Goal: Task Accomplishment & Management: Manage account settings

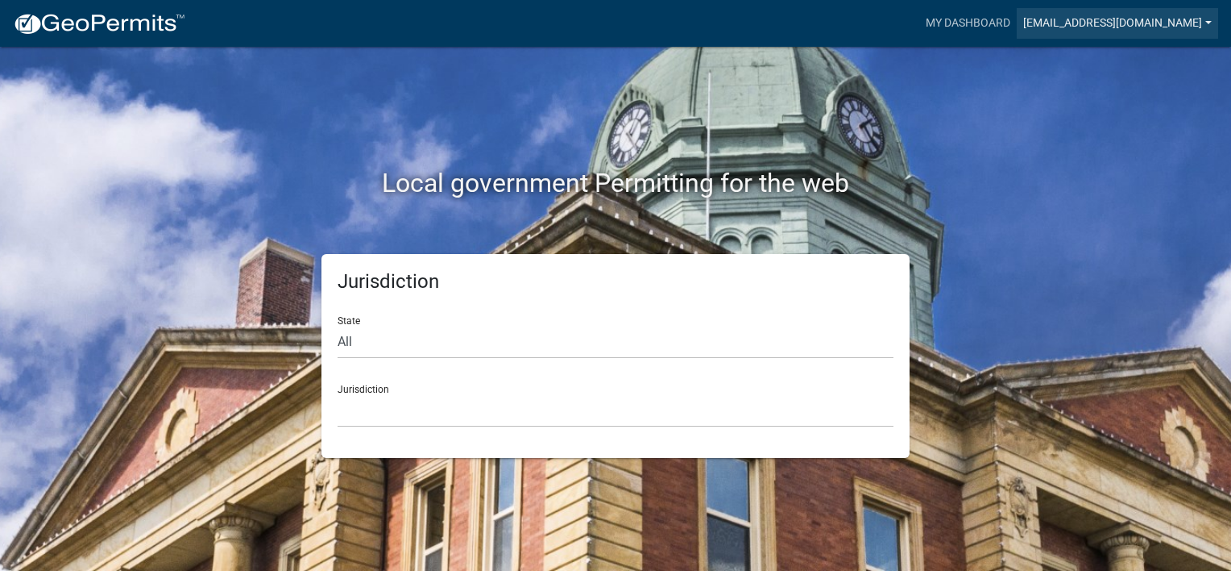
click at [1132, 16] on link "[EMAIL_ADDRESS][DOMAIN_NAME]" at bounding box center [1117, 23] width 201 height 31
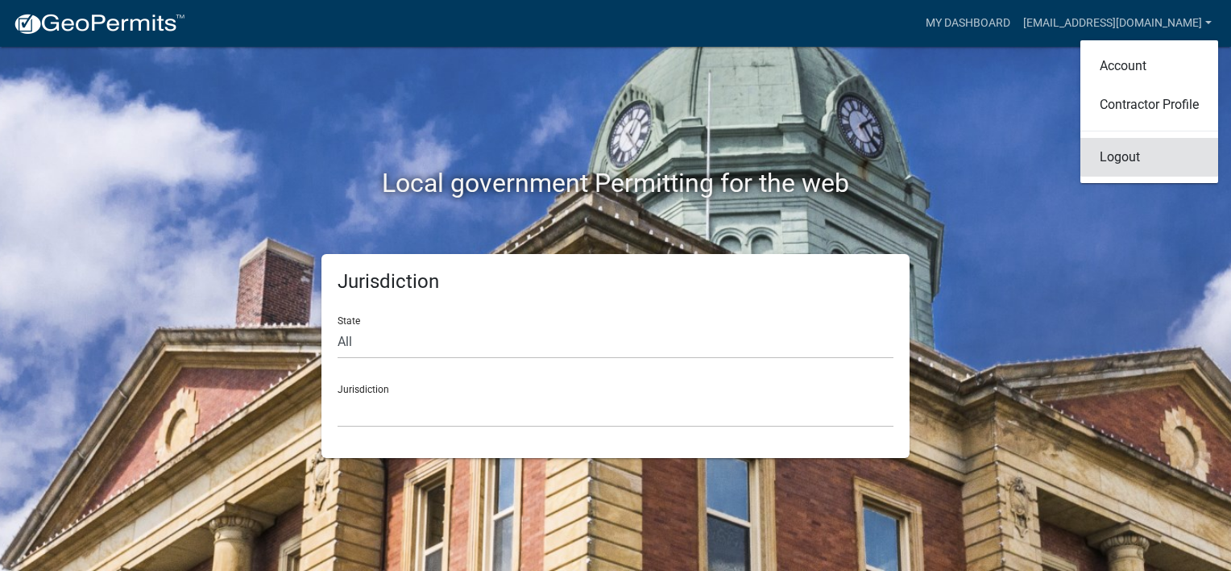
click at [1128, 152] on link "Logout" at bounding box center [1150, 157] width 138 height 39
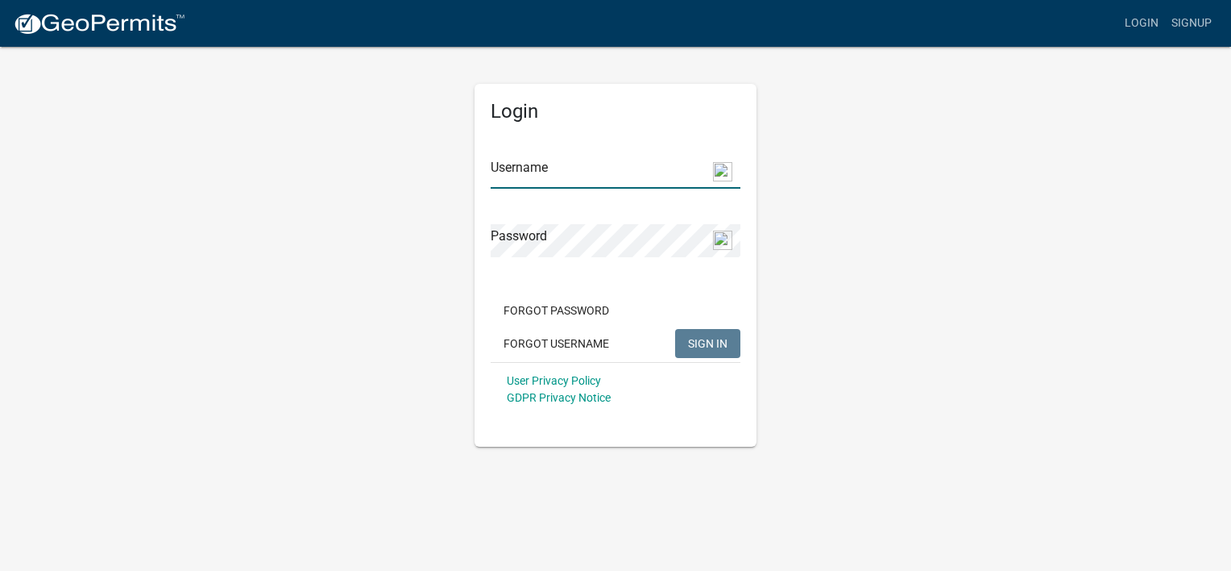
type input "[EMAIL_ADDRESS][DOMAIN_NAME]"
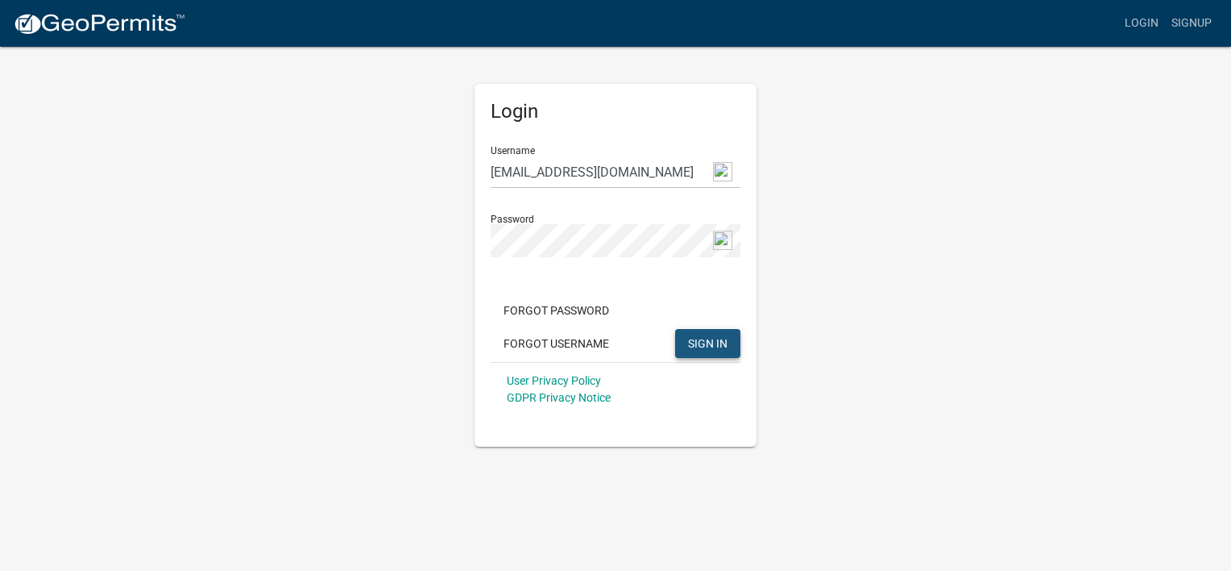
click at [707, 348] on span "SIGN IN" at bounding box center [707, 342] width 39 height 13
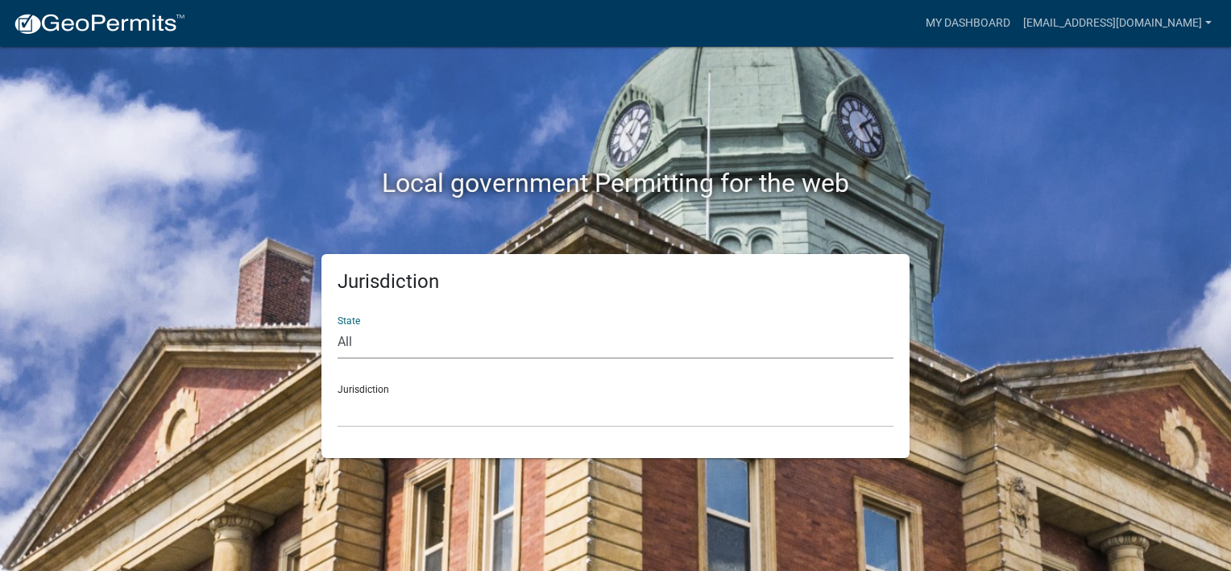
click at [348, 341] on select "All [US_STATE] [US_STATE] [US_STATE] [US_STATE] [US_STATE] [US_STATE] [US_STATE…" at bounding box center [616, 342] width 556 height 33
select select "[US_STATE]"
click at [338, 326] on select "All [US_STATE] [US_STATE] [US_STATE] [US_STATE] [US_STATE] [US_STATE] [US_STATE…" at bounding box center [616, 342] width 556 height 33
click at [381, 411] on select "[GEOGRAPHIC_DATA], [US_STATE][PERSON_NAME][GEOGRAPHIC_DATA], [US_STATE][PERSON_…" at bounding box center [616, 410] width 556 height 33
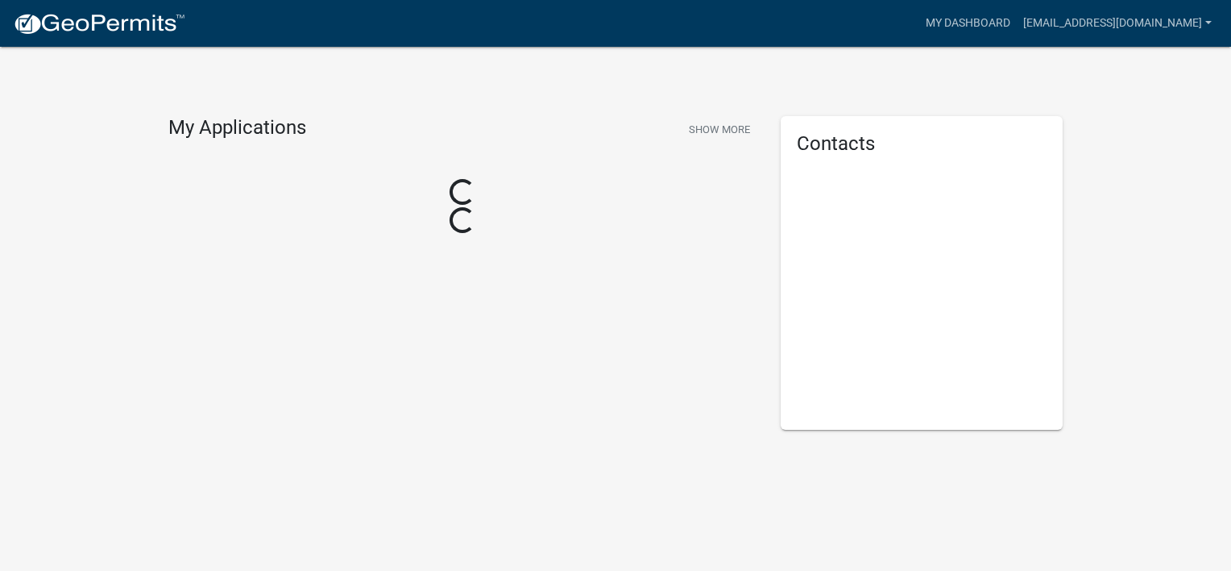
click at [403, 338] on div "My Applications Show More Loading... Loading..." at bounding box center [462, 272] width 612 height 313
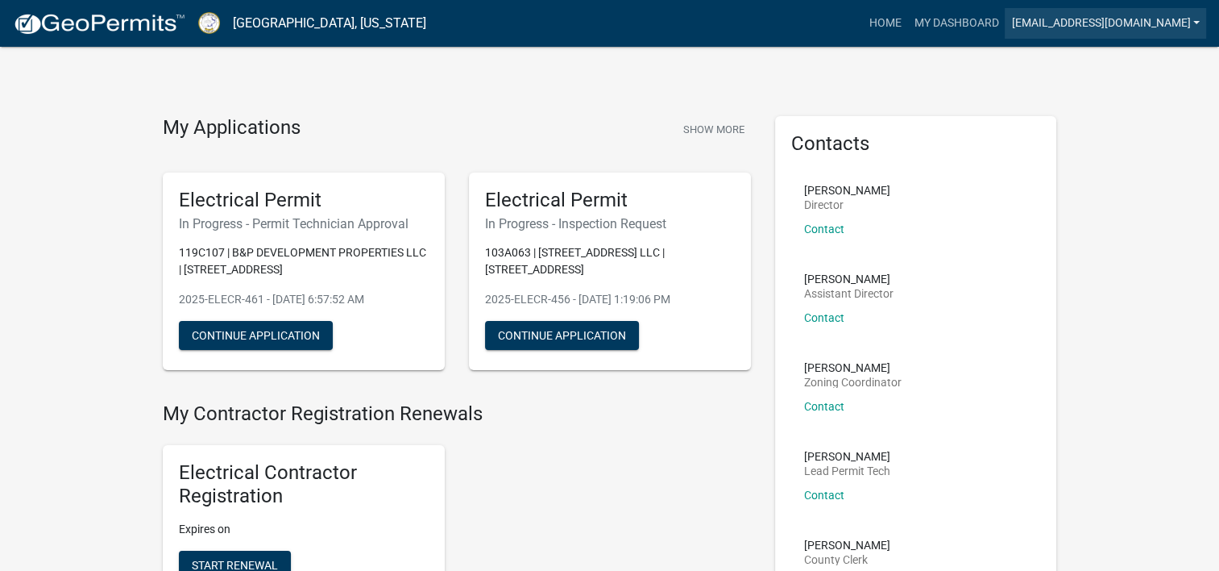
click at [1196, 24] on link "[EMAIL_ADDRESS][DOMAIN_NAME]" at bounding box center [1105, 23] width 201 height 31
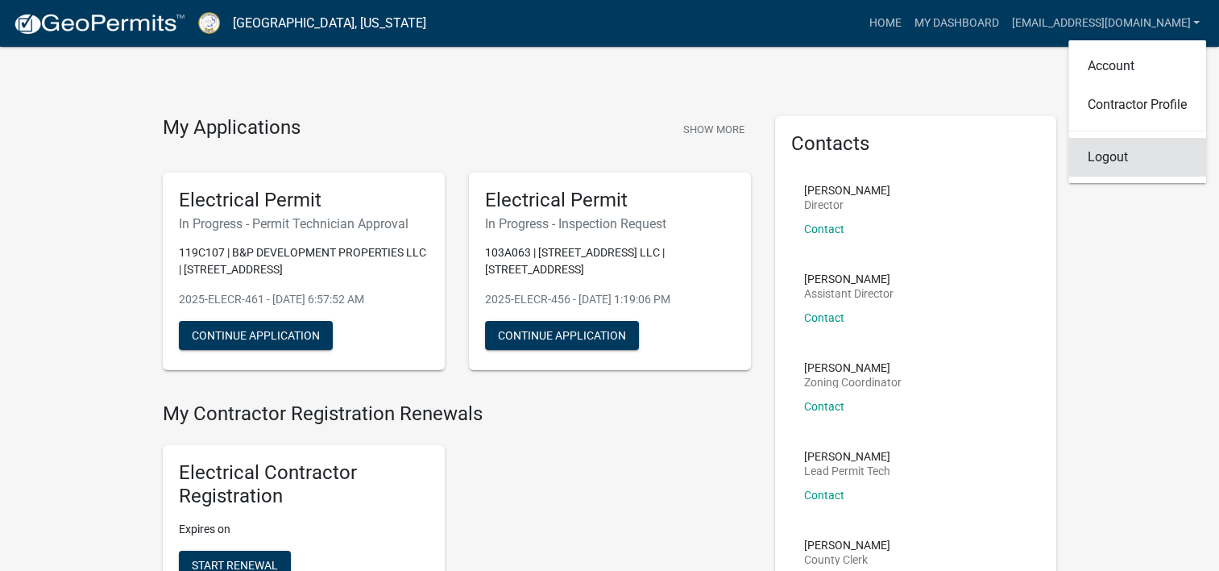
click at [1086, 155] on link "Logout" at bounding box center [1138, 157] width 138 height 39
